Goal: Task Accomplishment & Management: Use online tool/utility

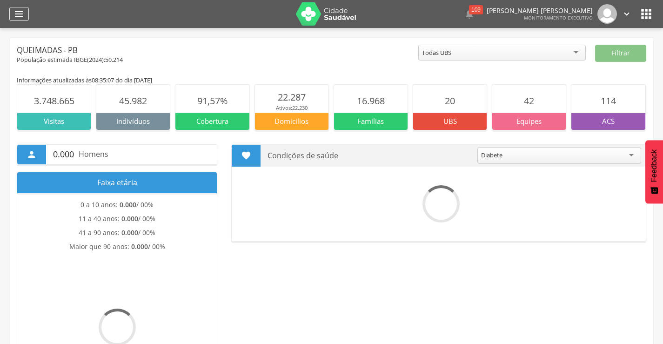
click at [19, 14] on icon "" at bounding box center [18, 13] width 11 height 11
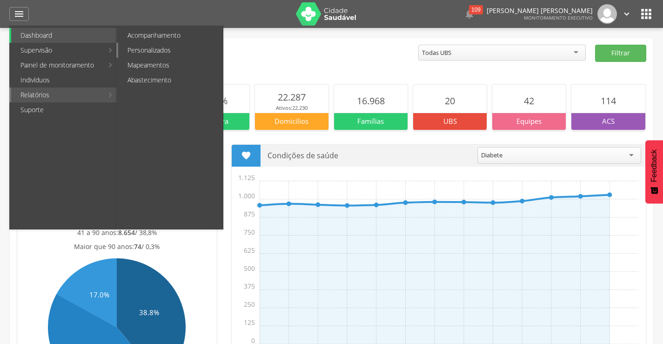
click at [166, 54] on link "Personalizados" at bounding box center [170, 50] width 105 height 15
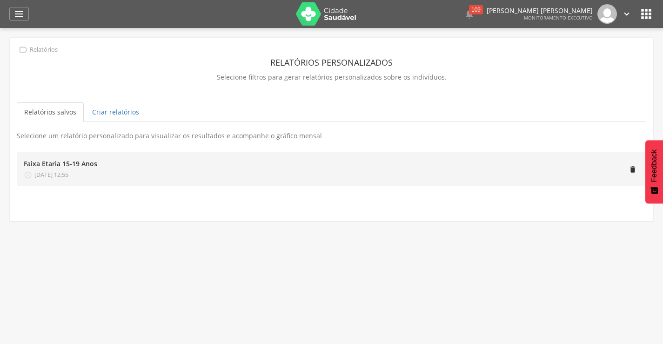
scroll to position [28, 0]
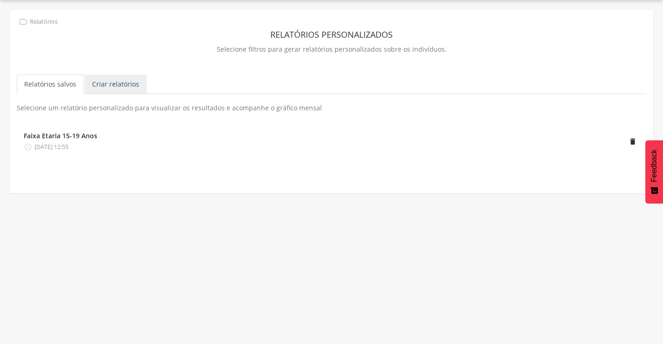
click at [106, 82] on link "Criar relatórios" at bounding box center [116, 84] width 62 height 20
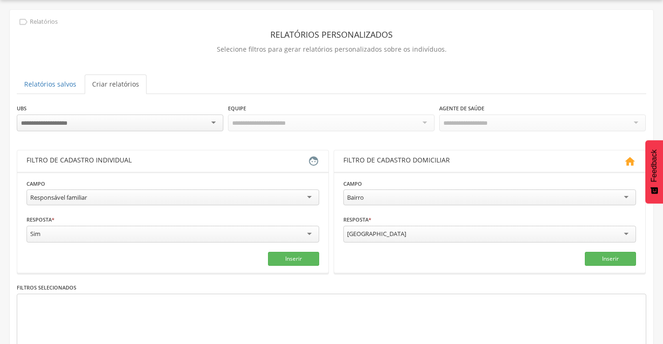
scroll to position [74, 0]
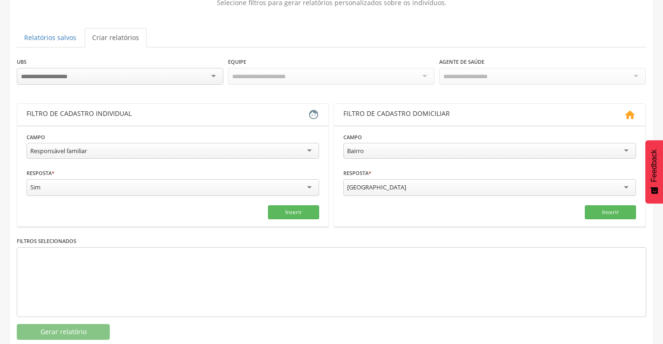
click at [97, 150] on div "Responsável familiar" at bounding box center [173, 151] width 293 height 16
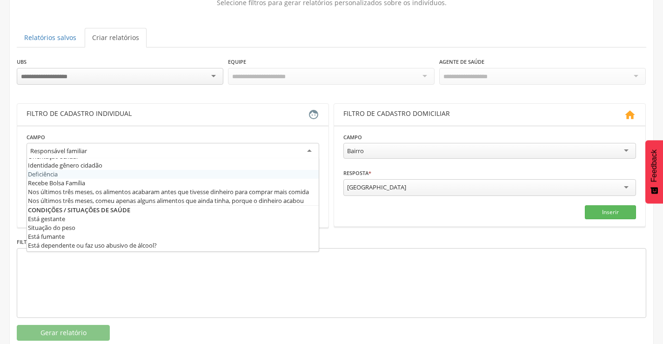
scroll to position [233, 0]
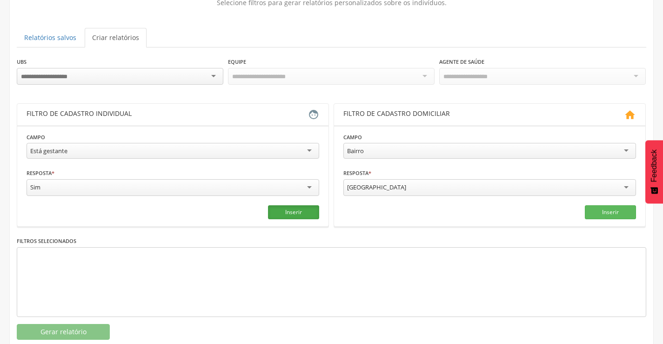
click at [310, 214] on button "Inserir" at bounding box center [293, 212] width 51 height 14
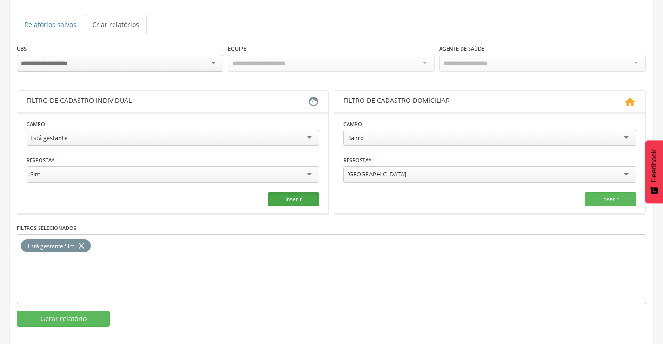
scroll to position [94, 0]
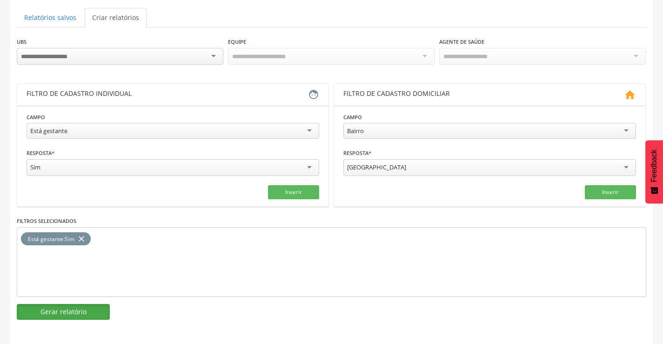
click at [68, 308] on button "Gerar relatório" at bounding box center [63, 312] width 93 height 16
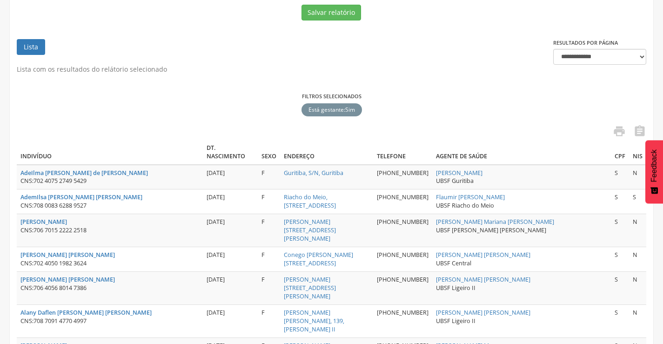
scroll to position [47, 0]
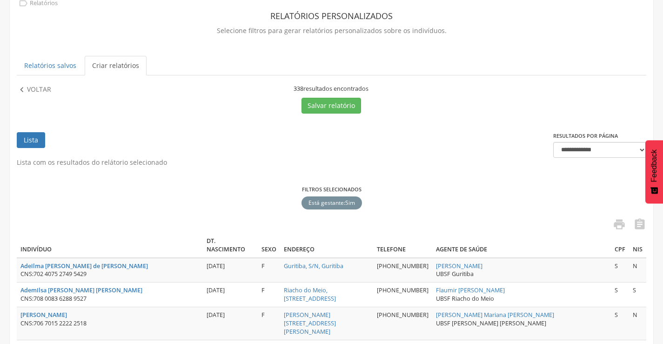
click at [290, 88] on div "338 resultados encontrados" at bounding box center [331, 89] width 312 height 8
drag, startPoint x: 293, startPoint y: 88, endPoint x: 307, endPoint y: 87, distance: 14.0
click at [307, 87] on div "338 resultados encontrados" at bounding box center [331, 89] width 312 height 8
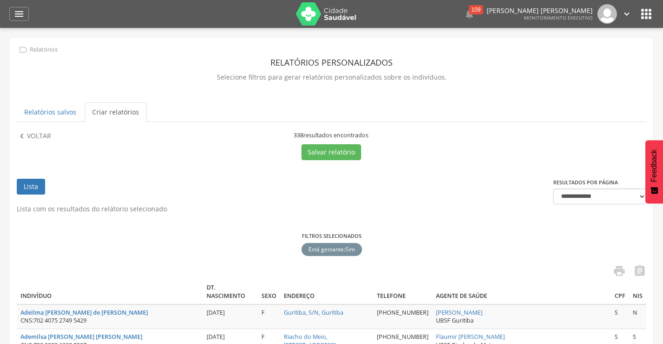
click at [379, 120] on ul "Relatórios salvos Criar relatórios" at bounding box center [332, 112] width 630 height 20
click at [126, 112] on link "Criar relatórios" at bounding box center [116, 112] width 62 height 20
click at [97, 113] on link "Criar relatórios" at bounding box center [116, 112] width 62 height 20
click at [23, 138] on icon "" at bounding box center [22, 136] width 10 height 10
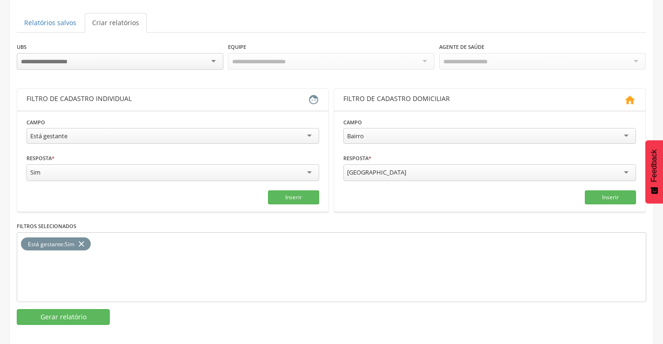
scroll to position [93, 0]
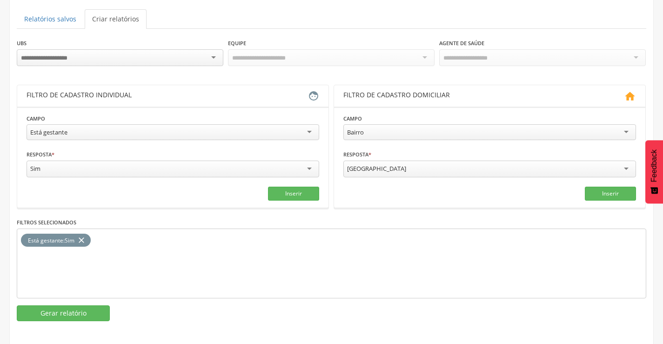
click at [74, 128] on div "Está gestante" at bounding box center [173, 132] width 293 height 16
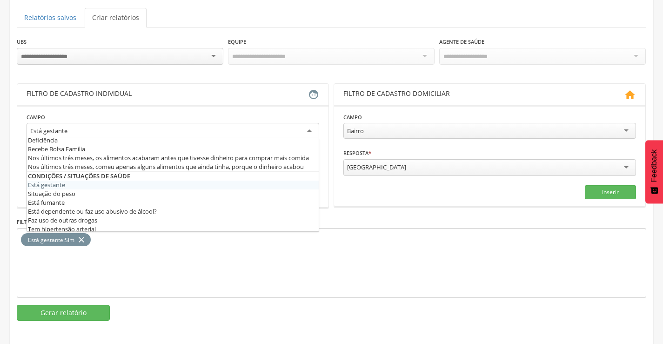
scroll to position [186, 0]
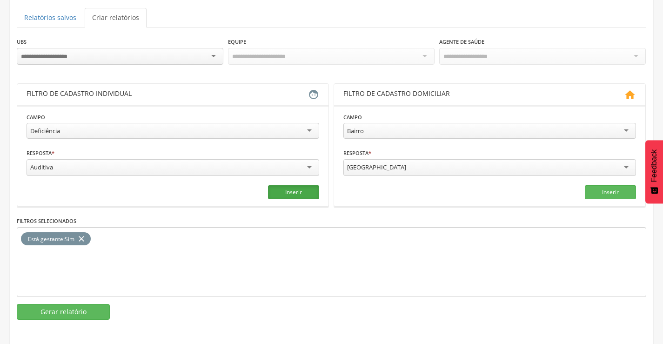
click at [287, 189] on button "Inserir" at bounding box center [293, 192] width 51 height 14
click at [81, 234] on icon "close" at bounding box center [81, 238] width 9 height 13
click at [279, 190] on button "Inserir" at bounding box center [293, 192] width 51 height 14
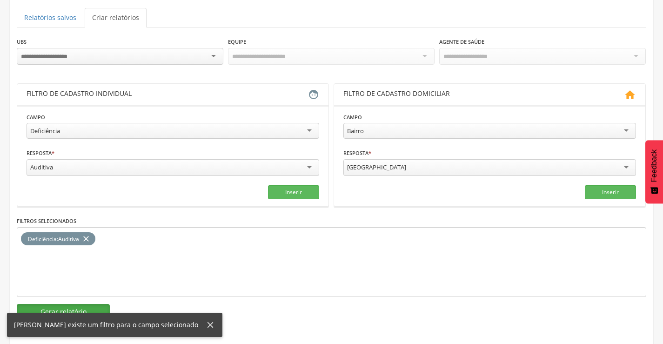
click at [60, 304] on button "Gerar relatório" at bounding box center [63, 312] width 93 height 16
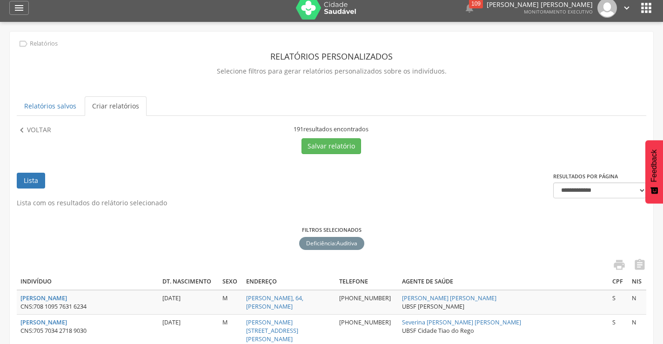
scroll to position [0, 0]
